Goal: Transaction & Acquisition: Purchase product/service

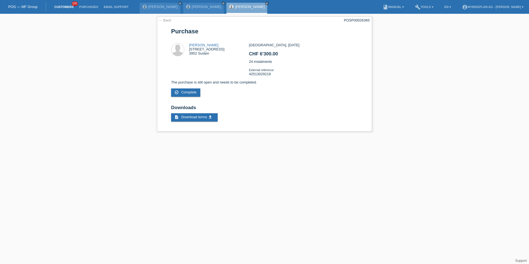
click at [60, 7] on link "Customers" at bounding box center [64, 6] width 25 height 3
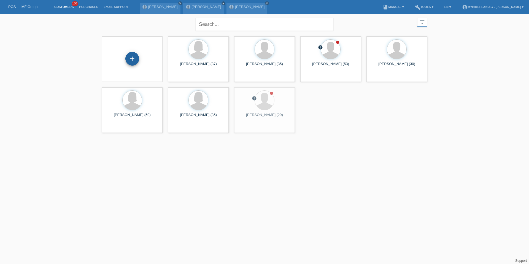
click at [138, 59] on div "+" at bounding box center [132, 59] width 14 height 14
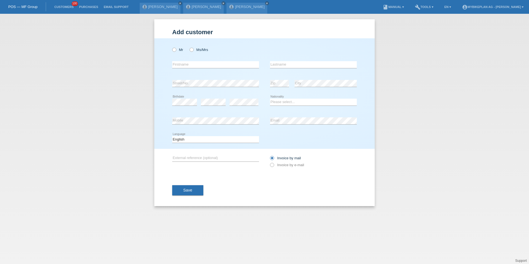
click at [196, 53] on div "Mr Ms/Mrs" at bounding box center [215, 49] width 87 height 11
click at [189, 47] on icon at bounding box center [189, 47] width 0 height 0
click at [192, 49] on input "Ms/Mrs" at bounding box center [191, 50] width 4 height 4
radio input "true"
click at [192, 63] on input "text" at bounding box center [215, 64] width 87 height 7
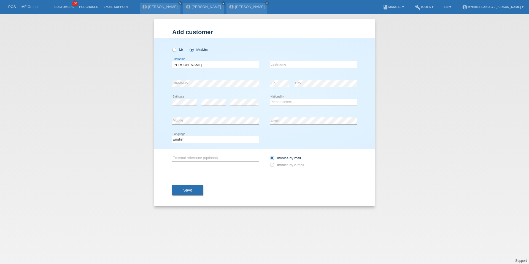
type input "[PERSON_NAME]"
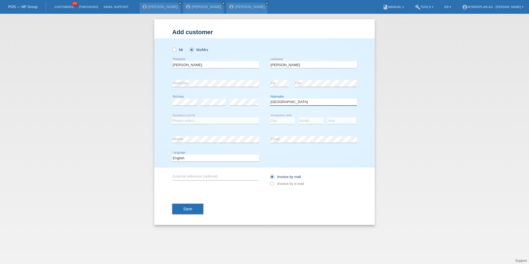
select select "PL"
select select "B"
select select "15"
select select "06"
select select "2022"
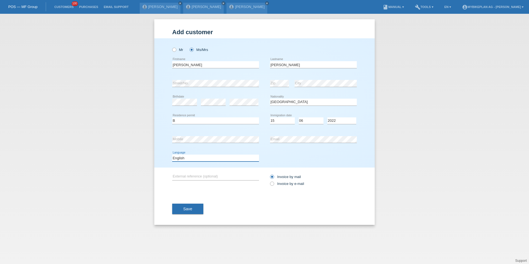
click at [213, 159] on select "Deutsch Français Italiano English" at bounding box center [215, 158] width 87 height 7
select select "de"
click at [274, 183] on label "Invoice by e-mail" at bounding box center [287, 183] width 34 height 4
click at [273, 183] on input "Invoice by e-mail" at bounding box center [272, 184] width 4 height 7
radio input "true"
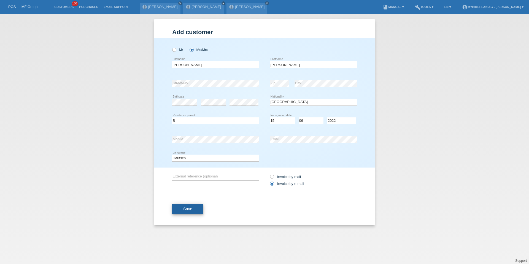
click at [187, 212] on button "Save" at bounding box center [187, 209] width 31 height 10
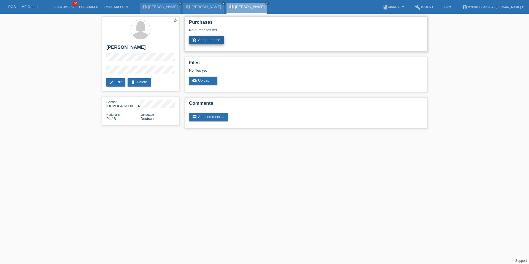
click at [200, 39] on link "add_shopping_cart Add purchase" at bounding box center [206, 40] width 35 height 8
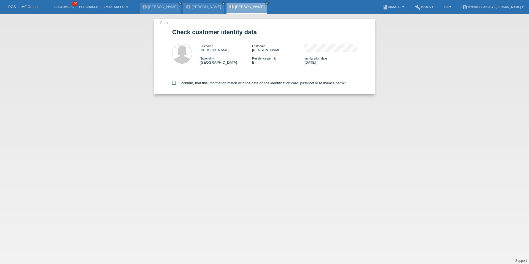
click at [193, 83] on label "I confirm, that this information match with the data on the identification card…" at bounding box center [259, 83] width 174 height 4
click at [176, 83] on input "I confirm, that this information match with the data on the identification card…" at bounding box center [174, 83] width 4 height 4
checkbox input "true"
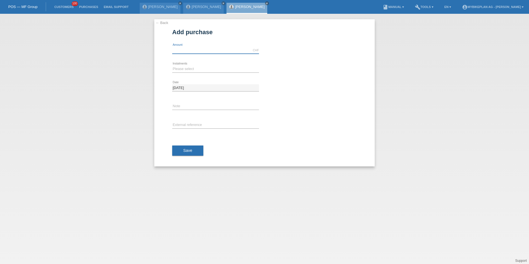
click at [184, 50] on input "text" at bounding box center [215, 50] width 87 height 7
type input "4299.00"
click at [182, 70] on select "Please select 6 instalments 12 instalments 18 instalments 24 instalments 36 ins…" at bounding box center [215, 69] width 87 height 7
select select "486"
click at [189, 121] on div "error External reference" at bounding box center [215, 125] width 87 height 19
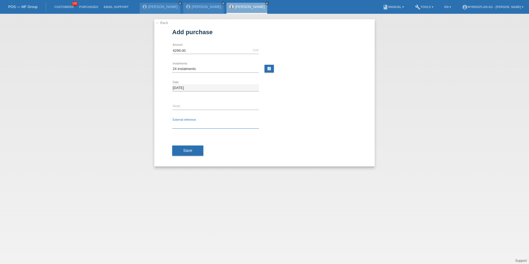
click at [189, 127] on input "text" at bounding box center [215, 125] width 87 height 7
paste input "42504107660"
type input "42504107660"
click at [188, 152] on span "Save" at bounding box center [187, 150] width 9 height 4
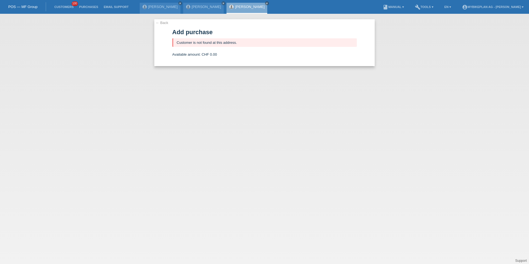
click at [68, 9] on li "Customers 100" at bounding box center [64, 7] width 25 height 14
click at [61, 5] on link "Customers" at bounding box center [64, 6] width 25 height 3
